Goal: Information Seeking & Learning: Understand process/instructions

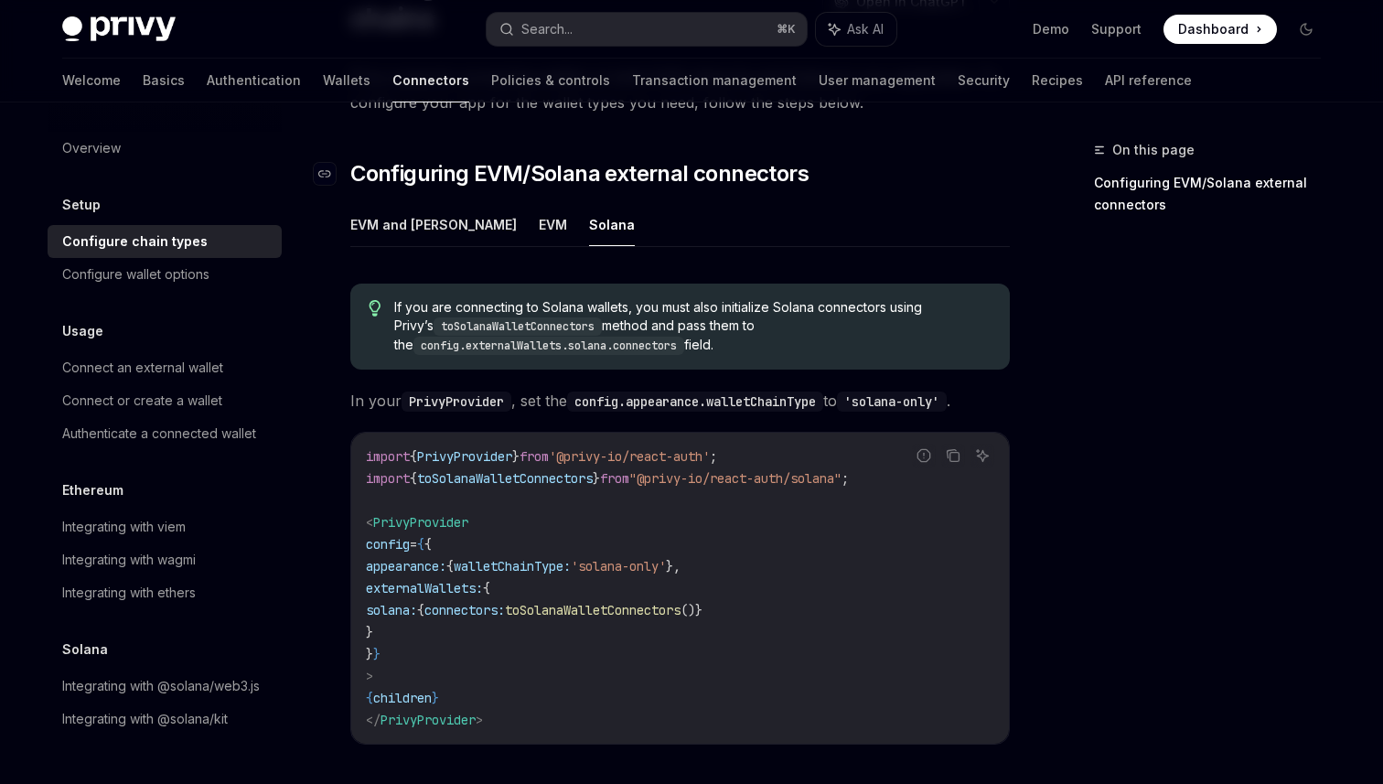
scroll to position [211, 0]
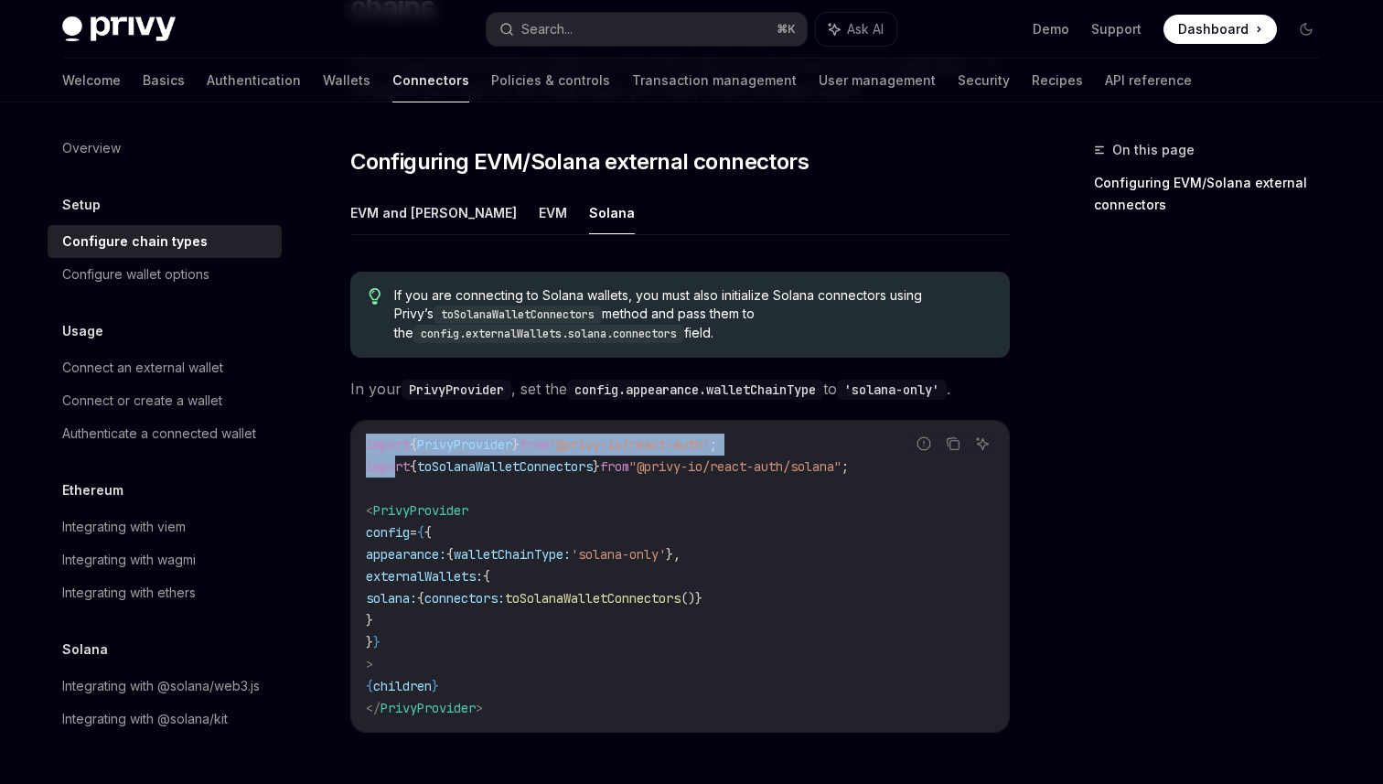
drag, startPoint x: 900, startPoint y: 429, endPoint x: 396, endPoint y: 428, distance: 503.9
click at [396, 428] on div "Report incorrect code Copy Ask AI import { PrivyProvider } from '@privy-io/reac…" at bounding box center [679, 576] width 659 height 313
click at [396, 458] on span "import" at bounding box center [388, 466] width 44 height 16
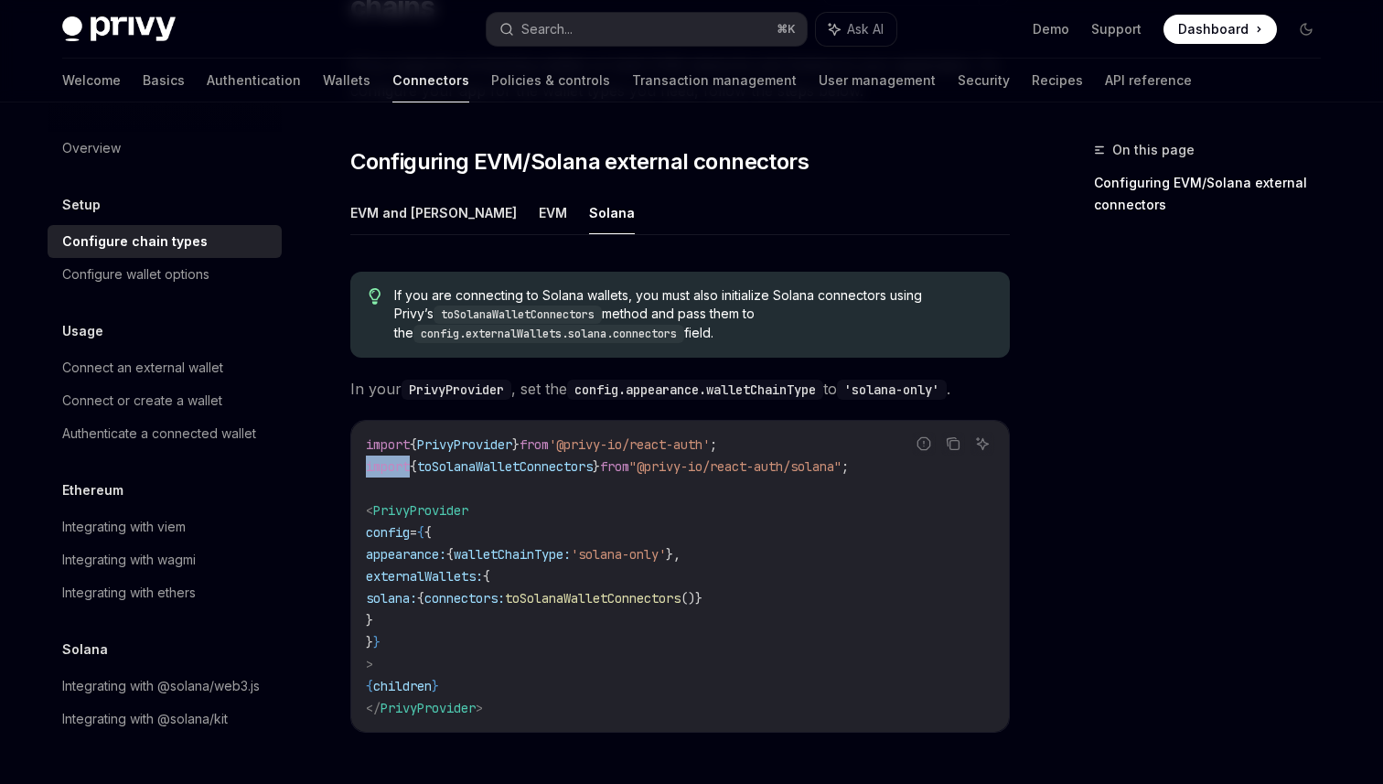
click at [396, 458] on span "import" at bounding box center [388, 466] width 44 height 16
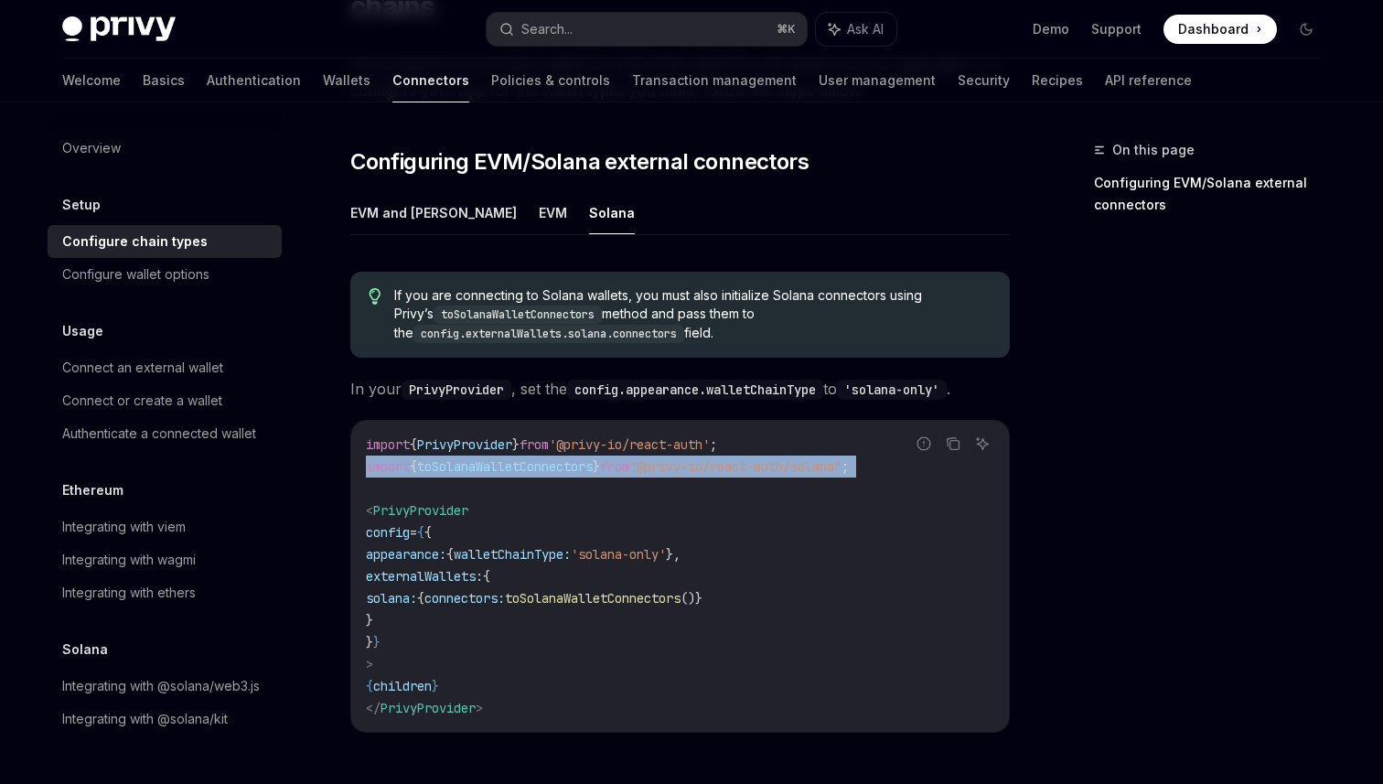
click at [396, 458] on span "import" at bounding box center [388, 466] width 44 height 16
drag, startPoint x: 419, startPoint y: 587, endPoint x: 413, endPoint y: 574, distance: 13.9
click at [413, 574] on code "import { PrivyProvider } from '@privy-io/react-auth' ; import { toSolanaWalletC…" at bounding box center [680, 575] width 628 height 285
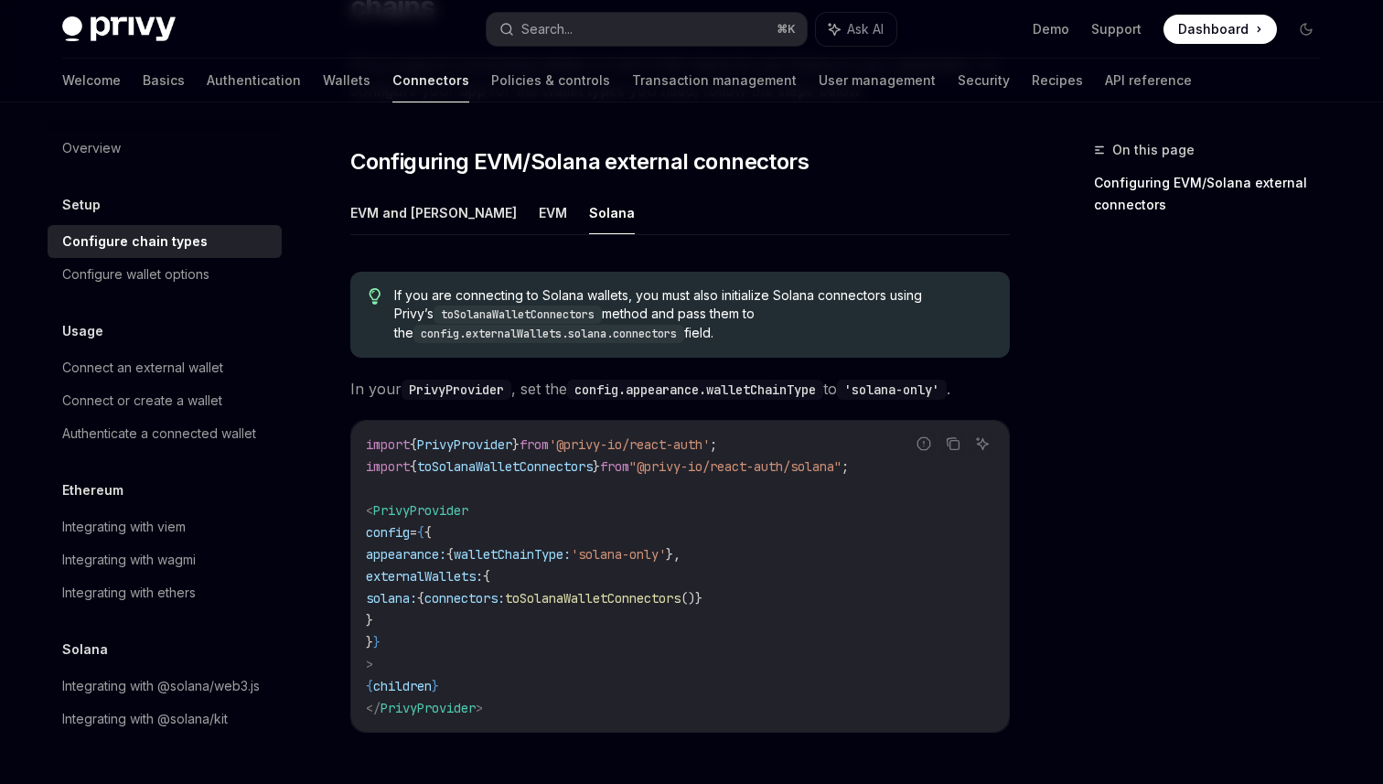
click at [421, 583] on code "import { PrivyProvider } from '@privy-io/react-auth' ; import { toSolanaWalletC…" at bounding box center [680, 575] width 628 height 285
drag, startPoint x: 419, startPoint y: 583, endPoint x: 396, endPoint y: 526, distance: 62.0
click at [396, 526] on code "import { PrivyProvider } from '@privy-io/react-auth' ; import { toSolanaWalletC…" at bounding box center [680, 575] width 628 height 285
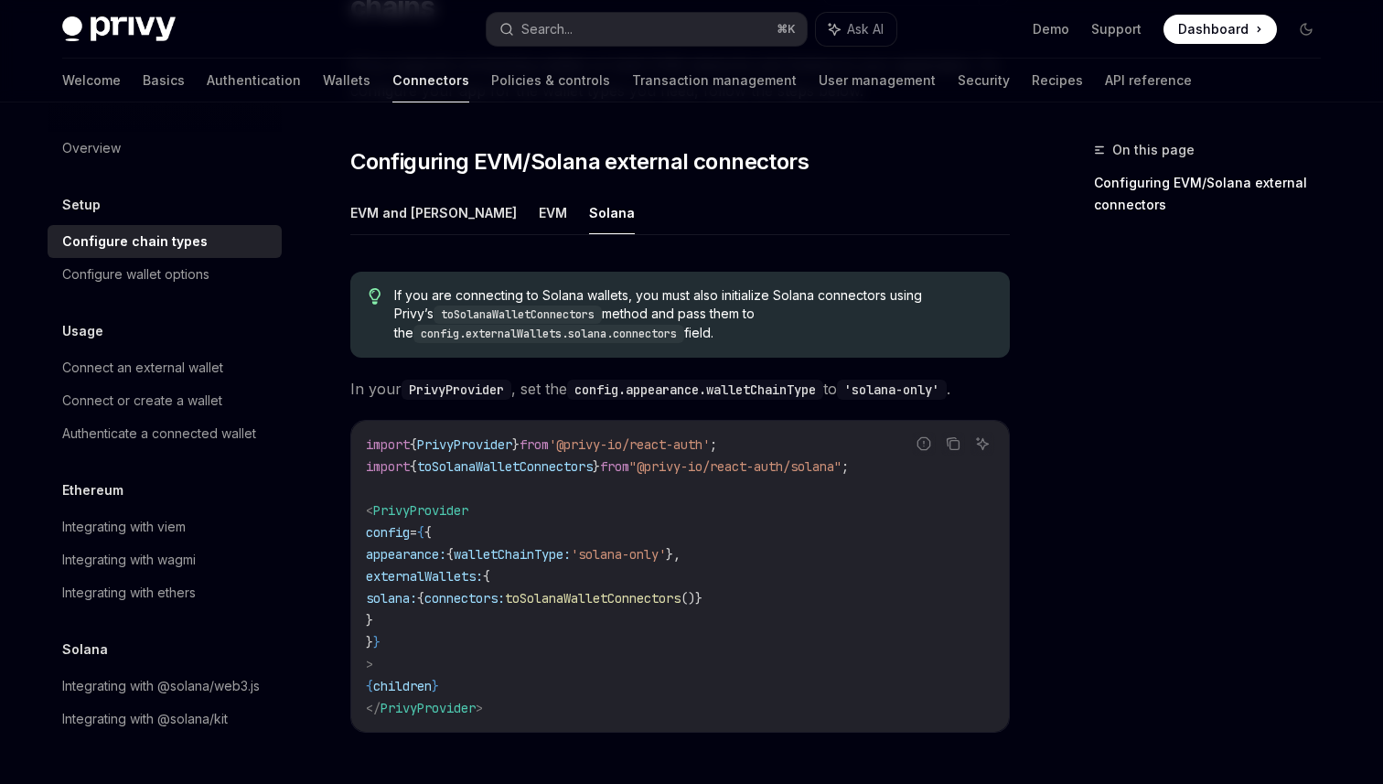
copy code "appearance: { walletChainType: 'solana-only' }, externalWallets: { solana: { co…"
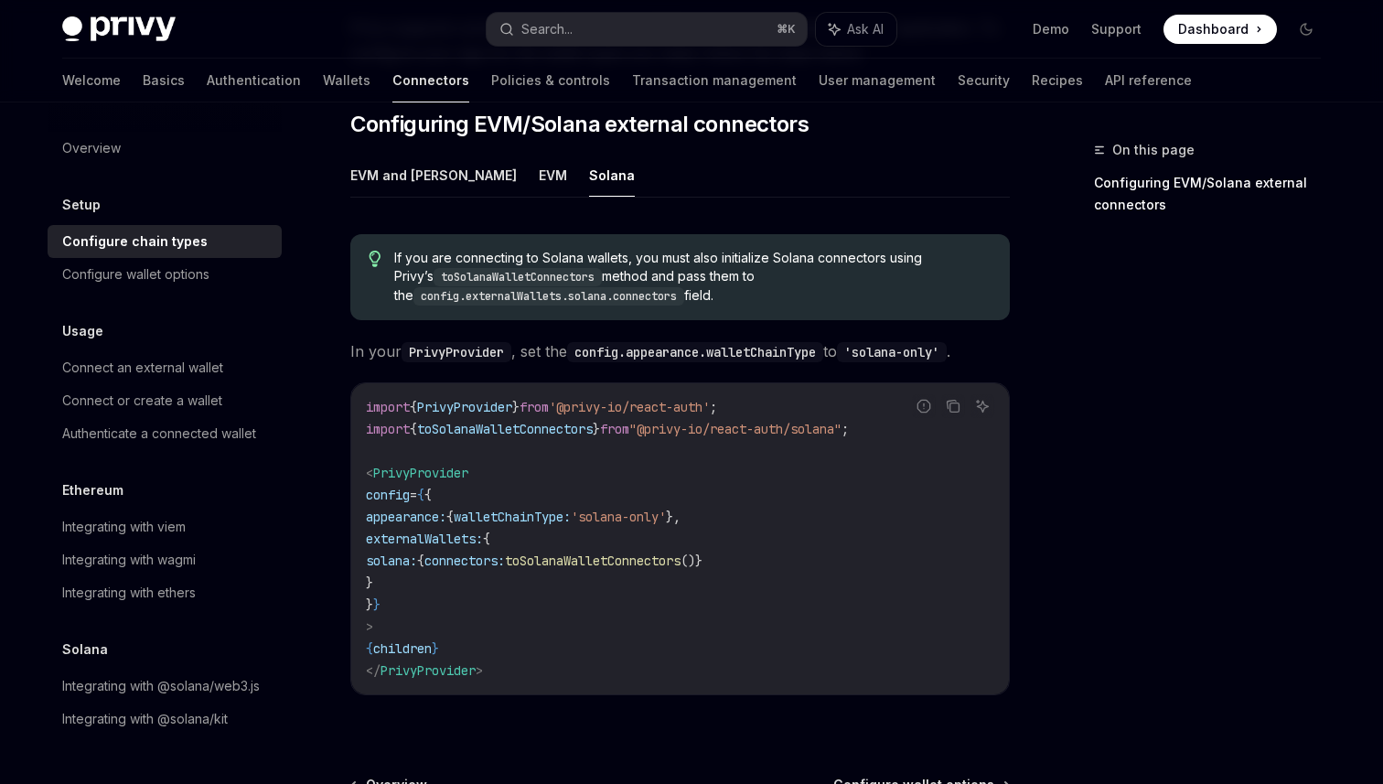
scroll to position [251, 0]
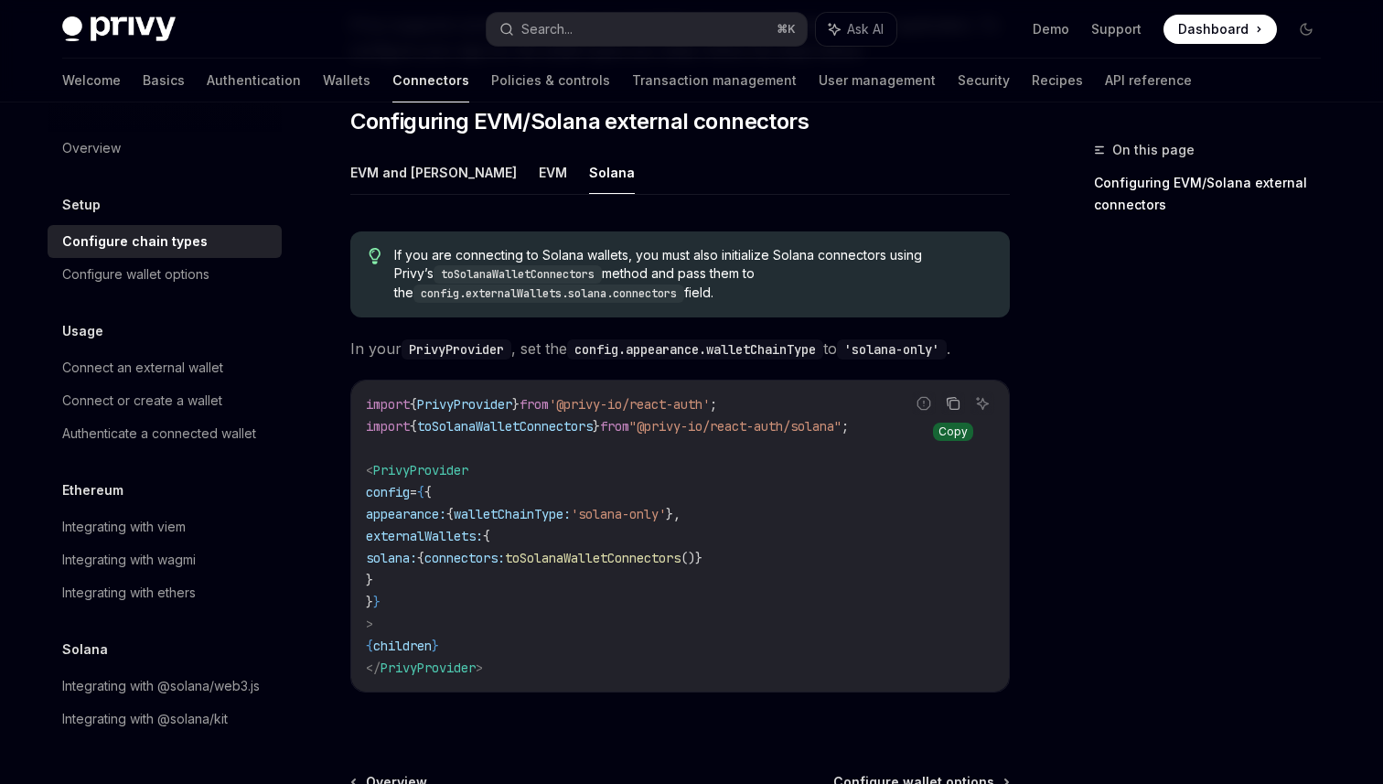
click at [952, 396] on icon "Copy the contents from the code block" at bounding box center [953, 403] width 15 height 15
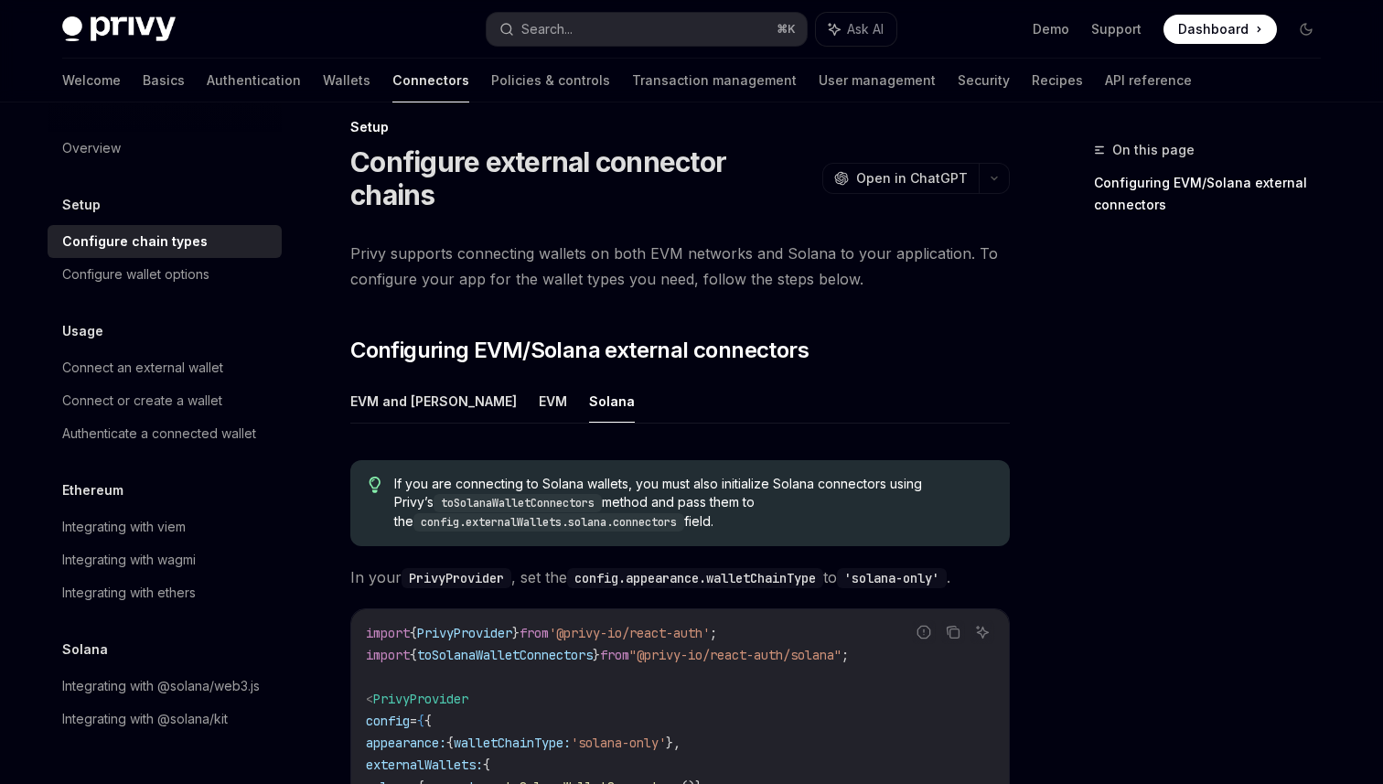
scroll to position [0, 0]
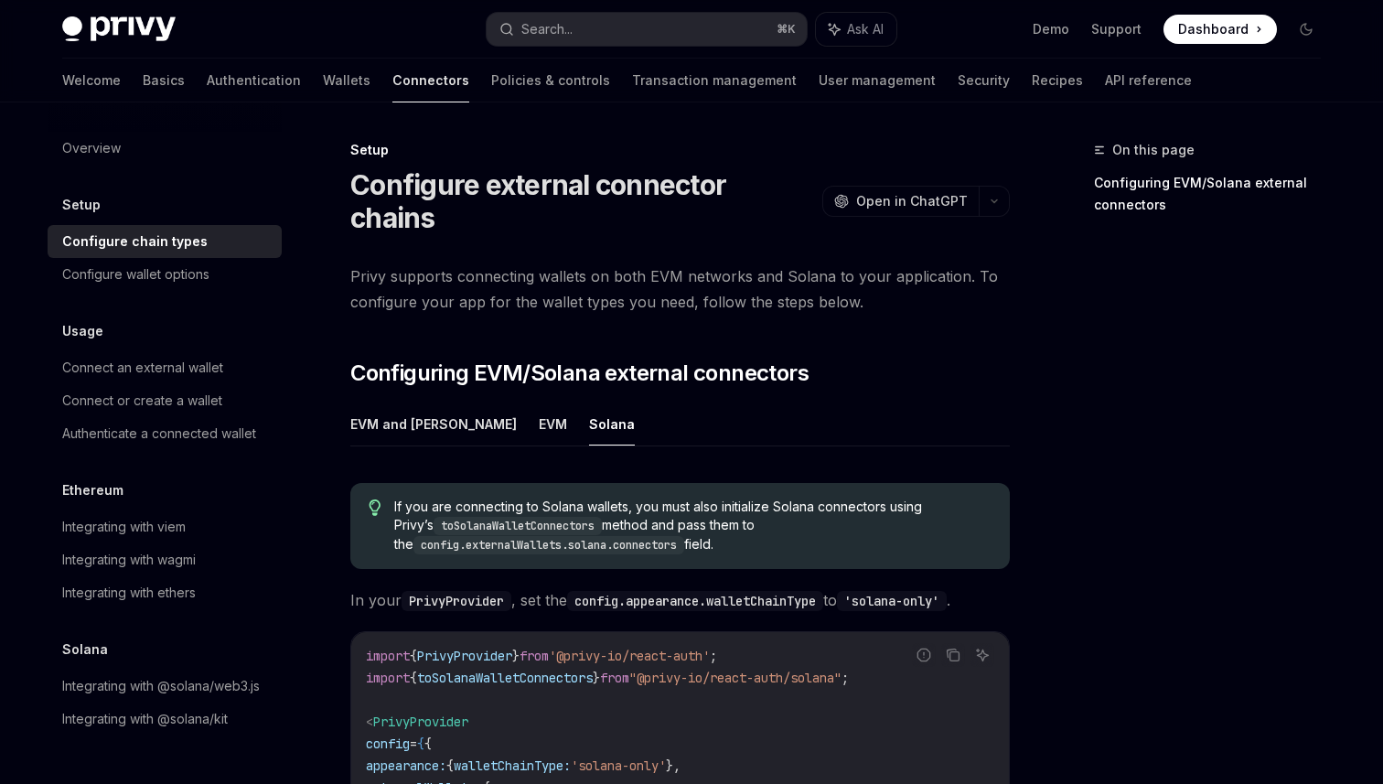
click at [426, 263] on span "Privy supports connecting wallets on both EVM networks and Solana to your appli…" at bounding box center [679, 288] width 659 height 51
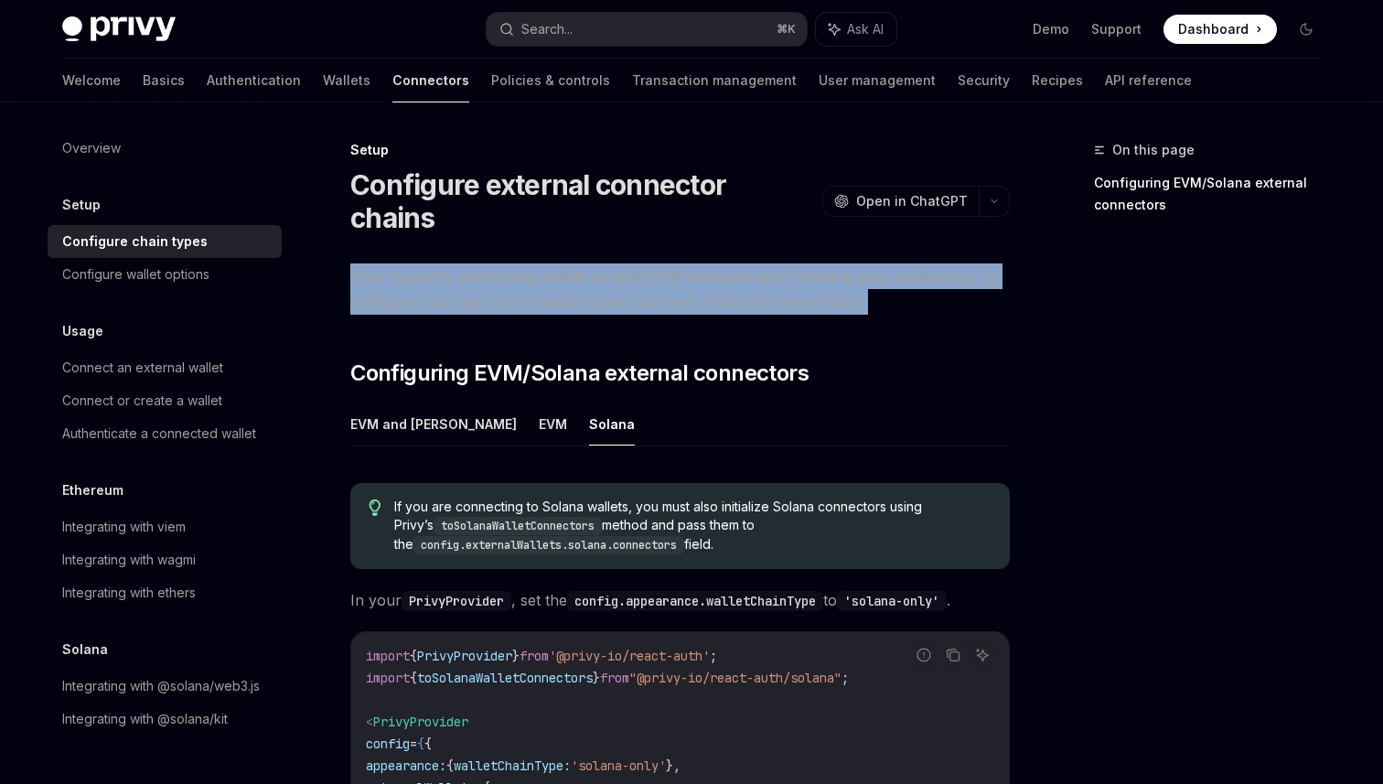
click at [426, 263] on span "Privy supports connecting wallets on both EVM networks and Solana to your appli…" at bounding box center [679, 288] width 659 height 51
copy div "Privy supports connecting wallets on both EVM networks and Solana to your appli…"
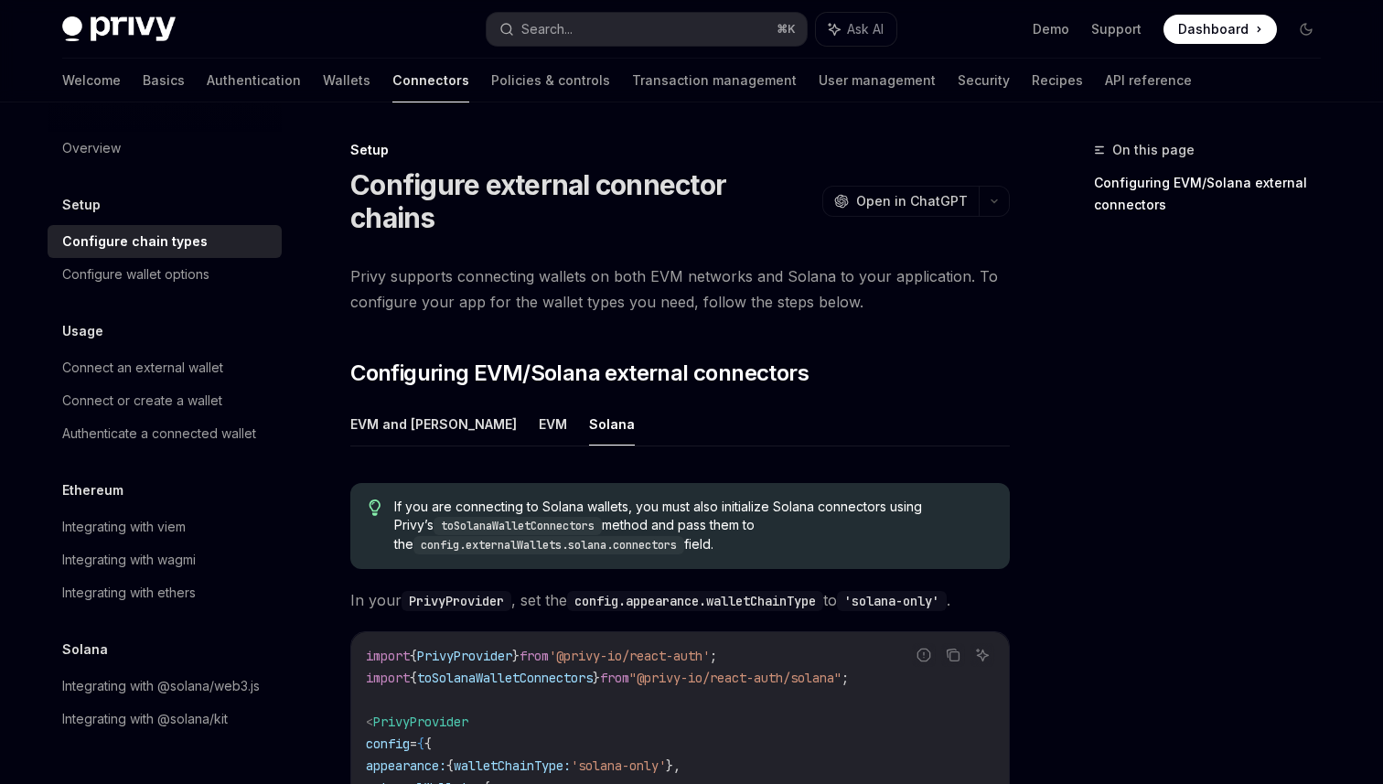
click at [508, 498] on span "If you are connecting to Solana wallets, you must also initialize Solana connec…" at bounding box center [692, 526] width 597 height 57
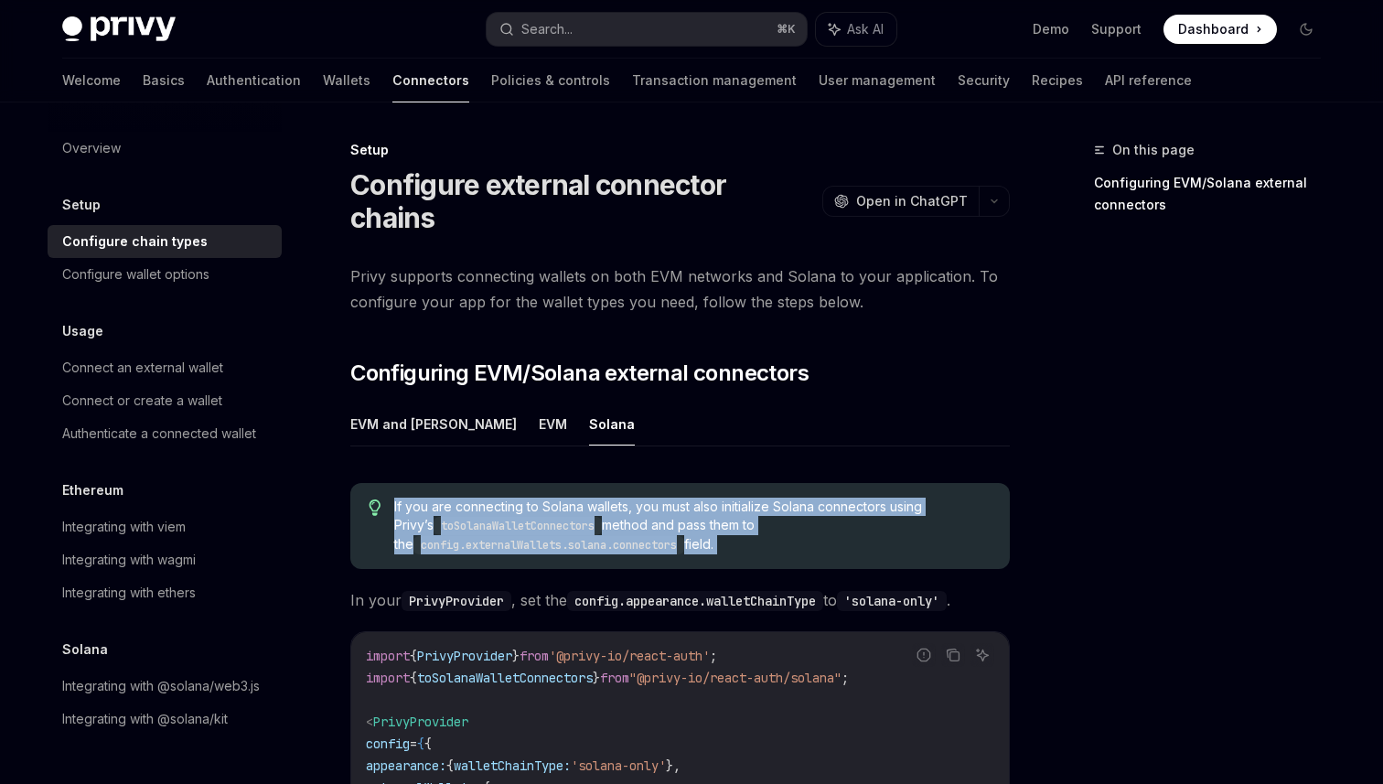
click at [508, 498] on span "If you are connecting to Solana wallets, you must also initialize Solana connec…" at bounding box center [692, 526] width 597 height 57
copy span "If you are connecting to Solana wallets, you must also initialize Solana connec…"
